Goal: Task Accomplishment & Management: Use online tool/utility

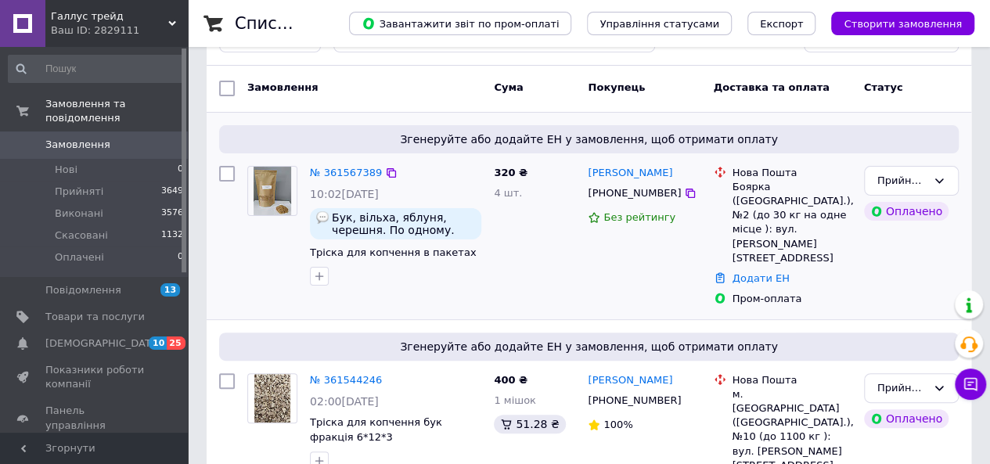
scroll to position [157, 0]
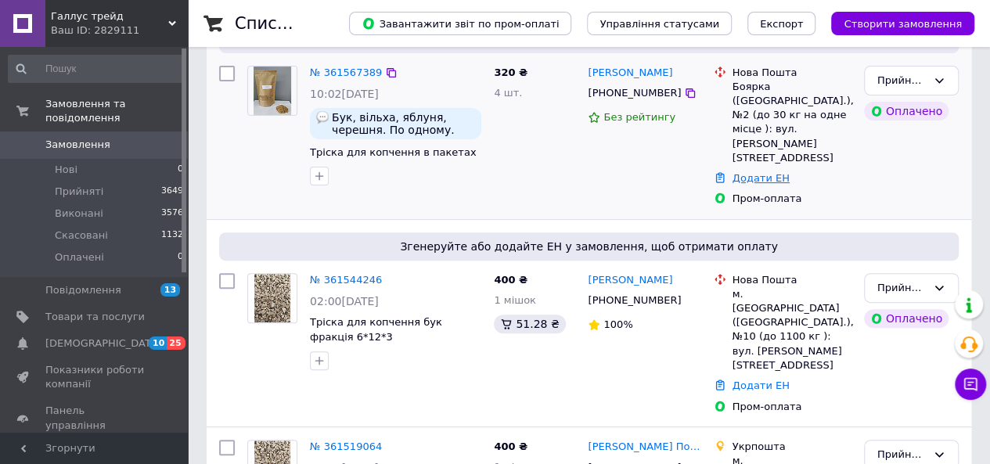
click at [740, 172] on link "Додати ЕН" at bounding box center [761, 178] width 57 height 12
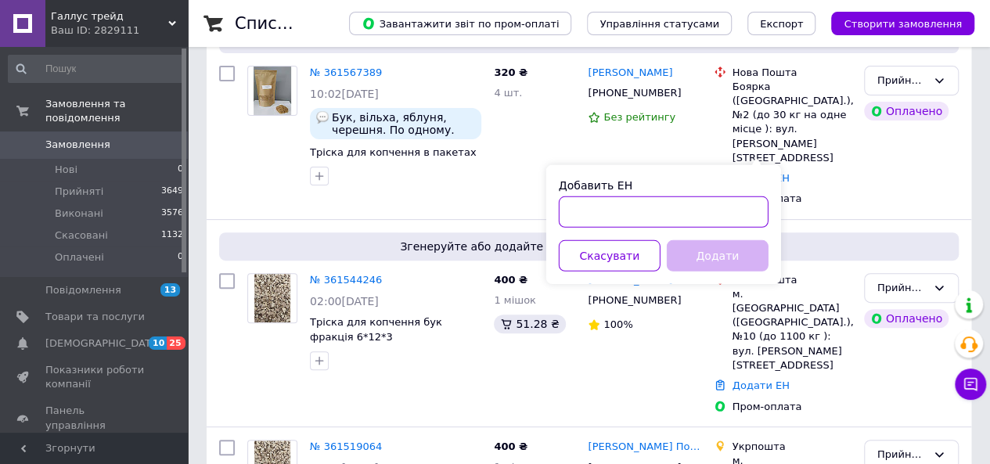
click at [581, 203] on input "Добавить ЕН" at bounding box center [664, 212] width 210 height 31
paste input "20451247176471"
type input "20451247176471"
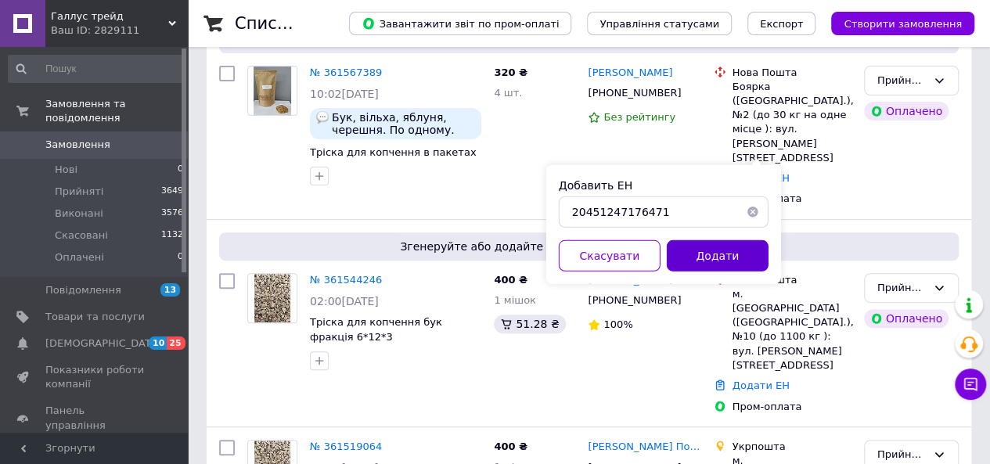
click at [690, 251] on button "Додати" at bounding box center [718, 255] width 102 height 31
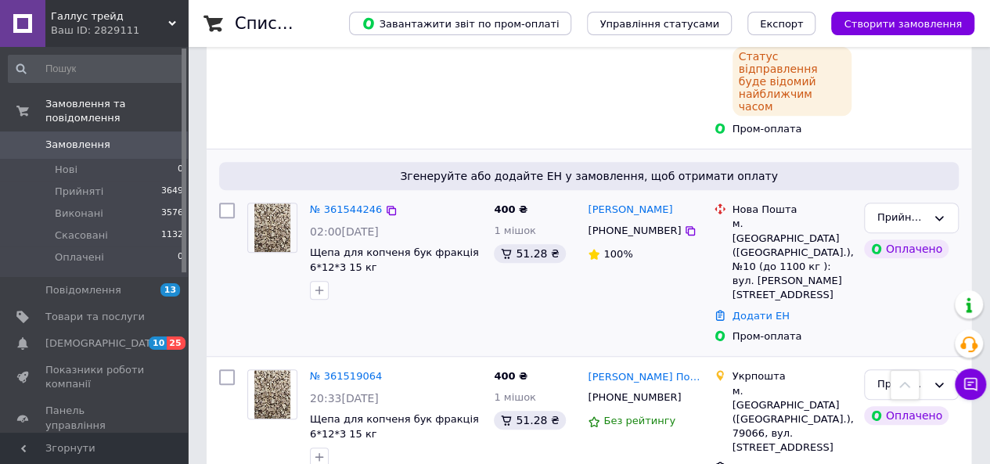
scroll to position [391, 0]
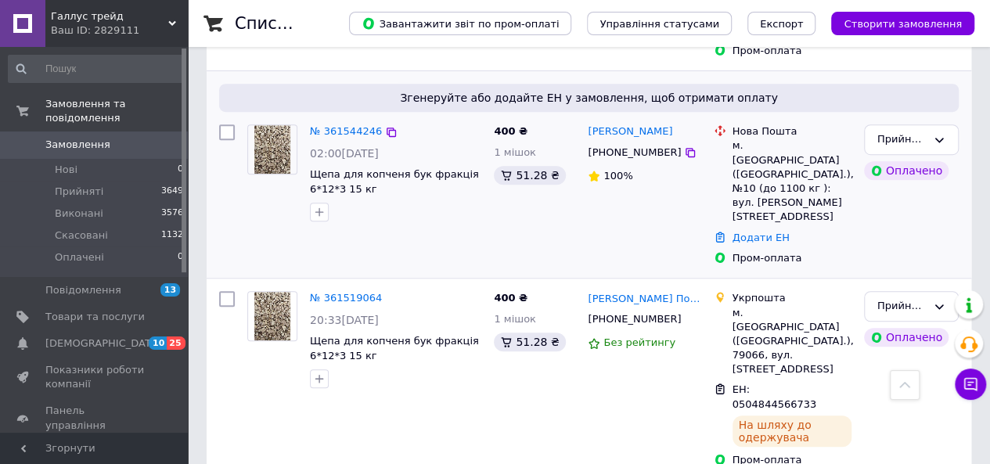
click at [741, 228] on div "Додати ЕН" at bounding box center [792, 238] width 125 height 21
click at [742, 232] on link "Додати ЕН" at bounding box center [761, 238] width 57 height 12
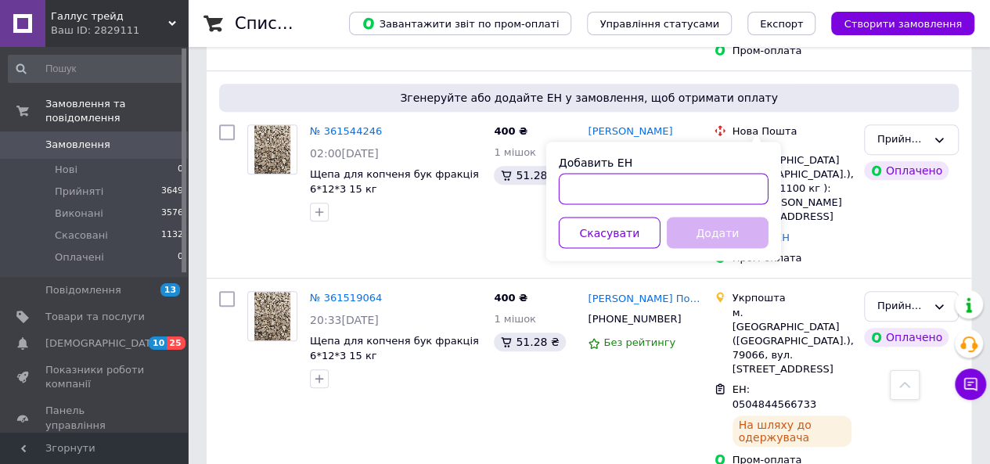
click at [619, 190] on input "Добавить ЕН" at bounding box center [664, 188] width 210 height 31
paste input "20451247174171"
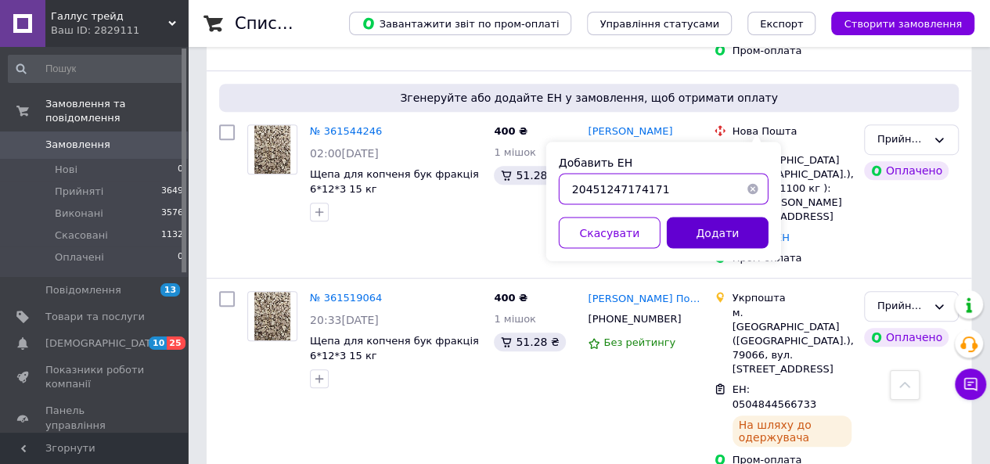
type input "20451247174171"
click at [735, 225] on button "Додати" at bounding box center [718, 232] width 102 height 31
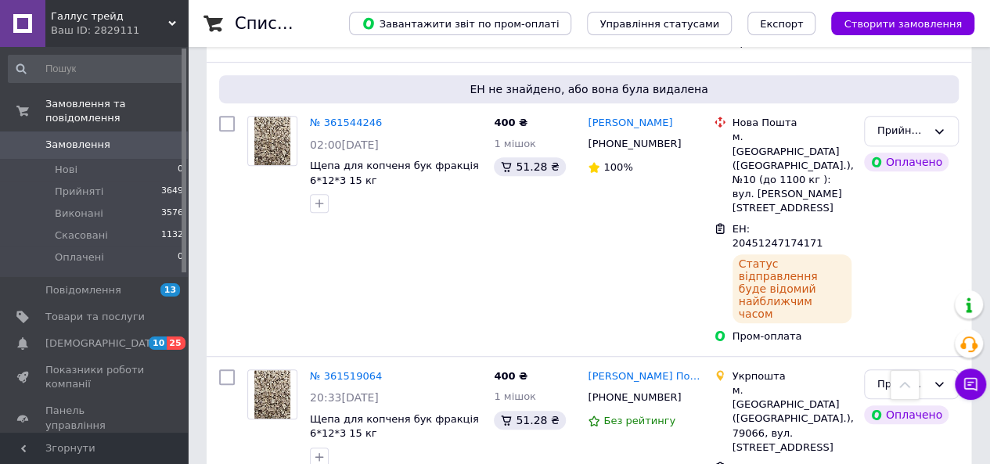
scroll to position [0, 0]
